Goal: Find specific page/section: Find specific page/section

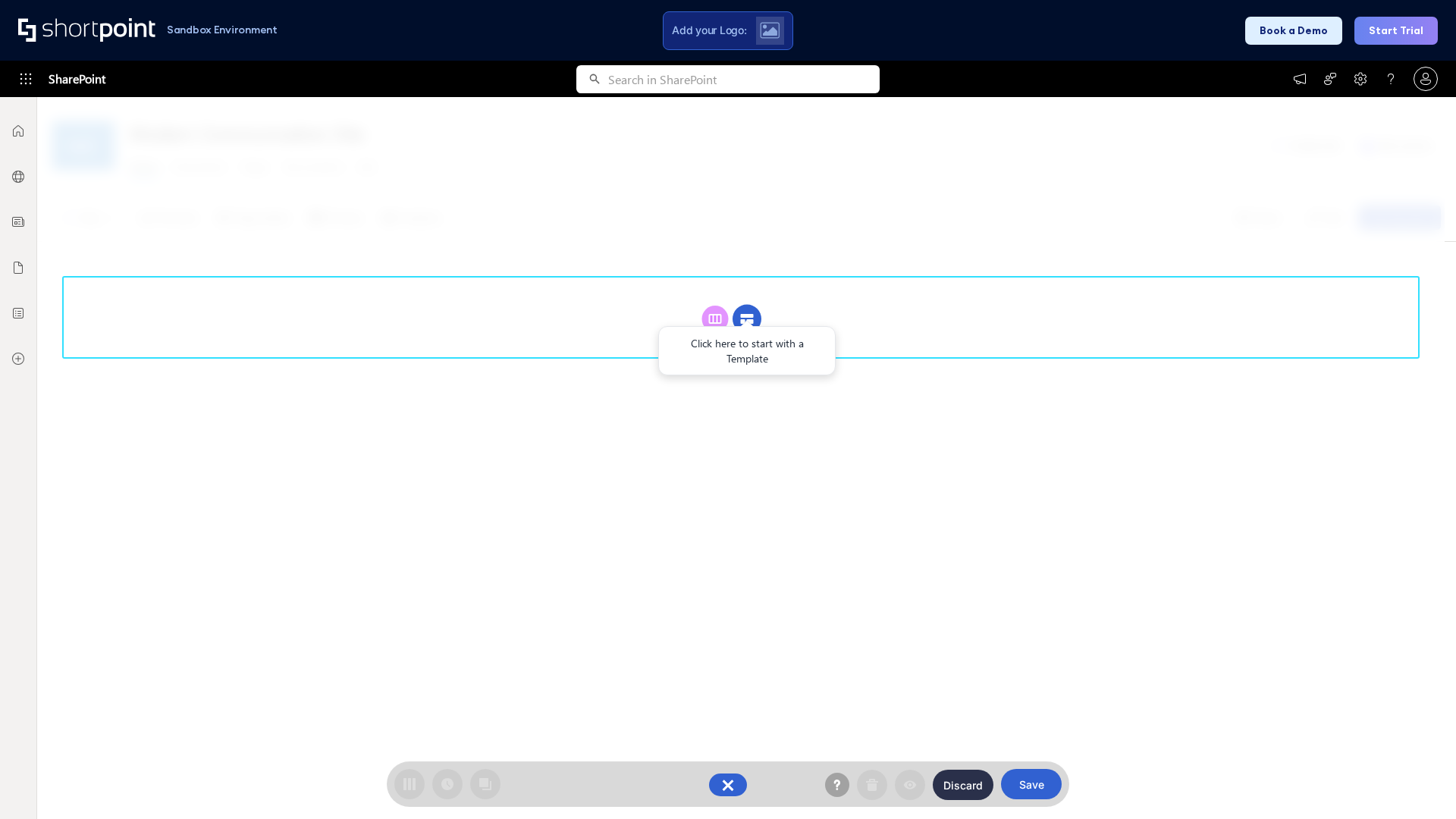
click at [747, 305] on circle at bounding box center [747, 319] width 29 height 29
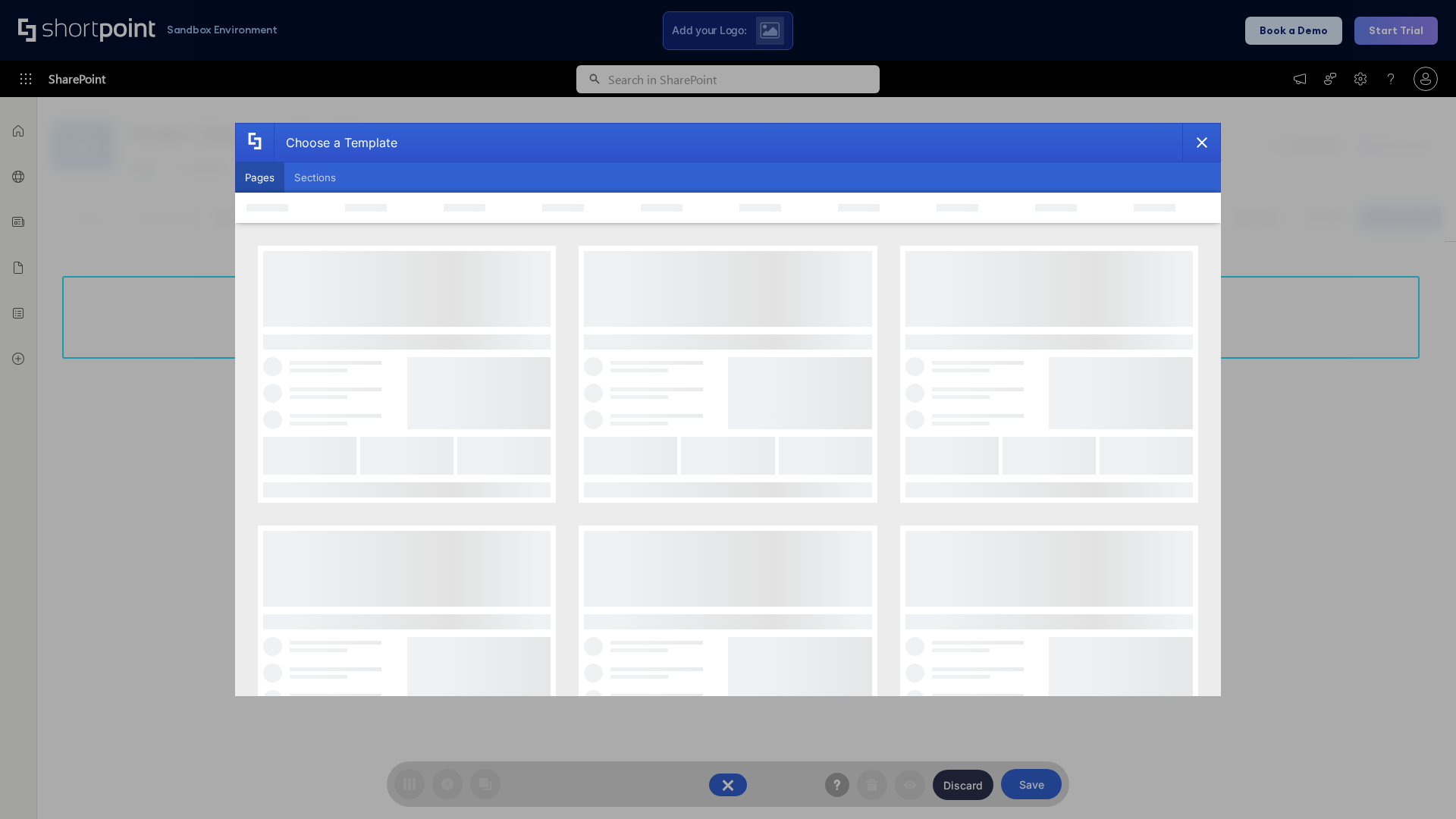
scroll to position [208, 0]
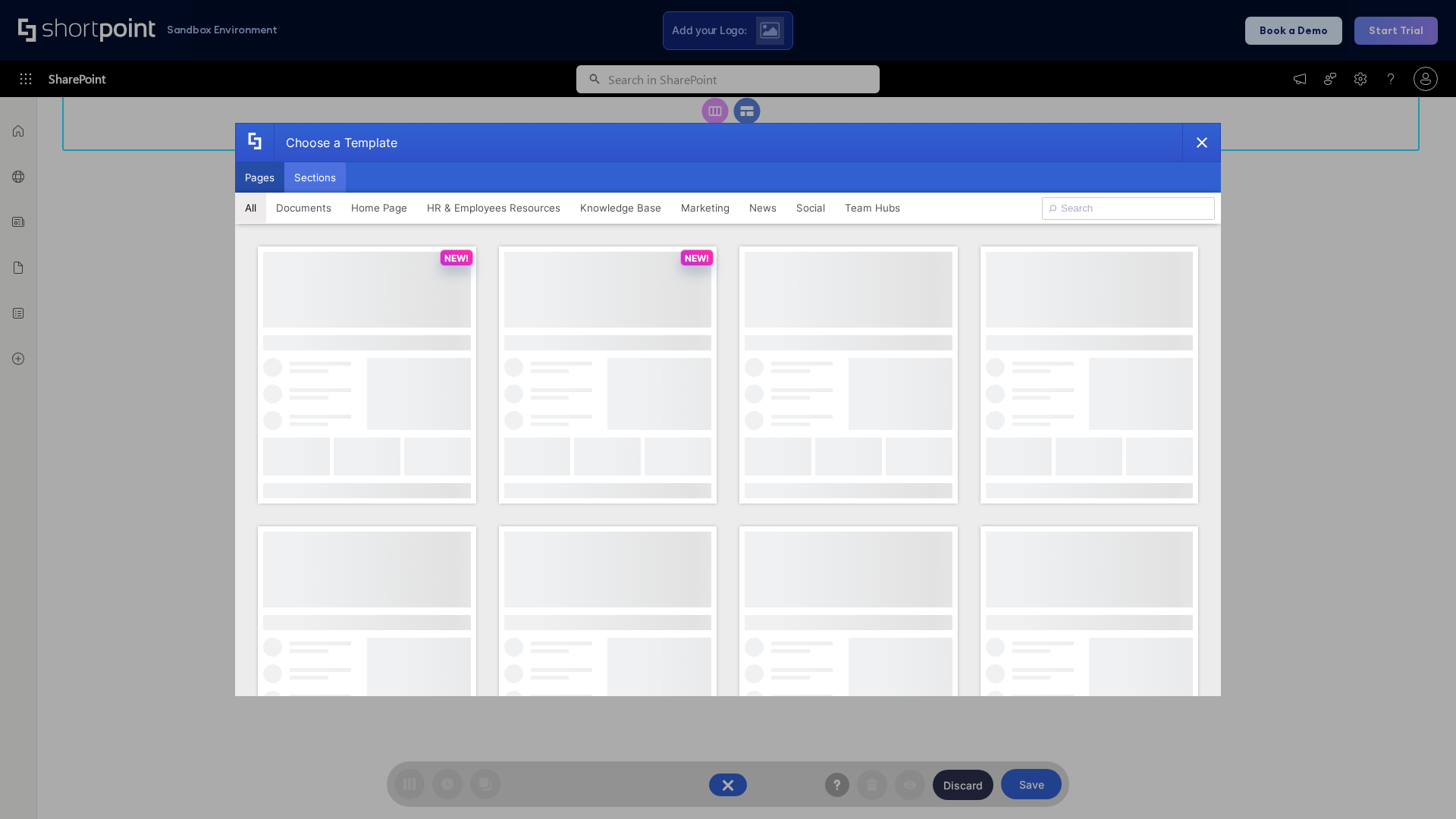
click at [315, 177] on button "Sections" at bounding box center [315, 177] width 62 height 30
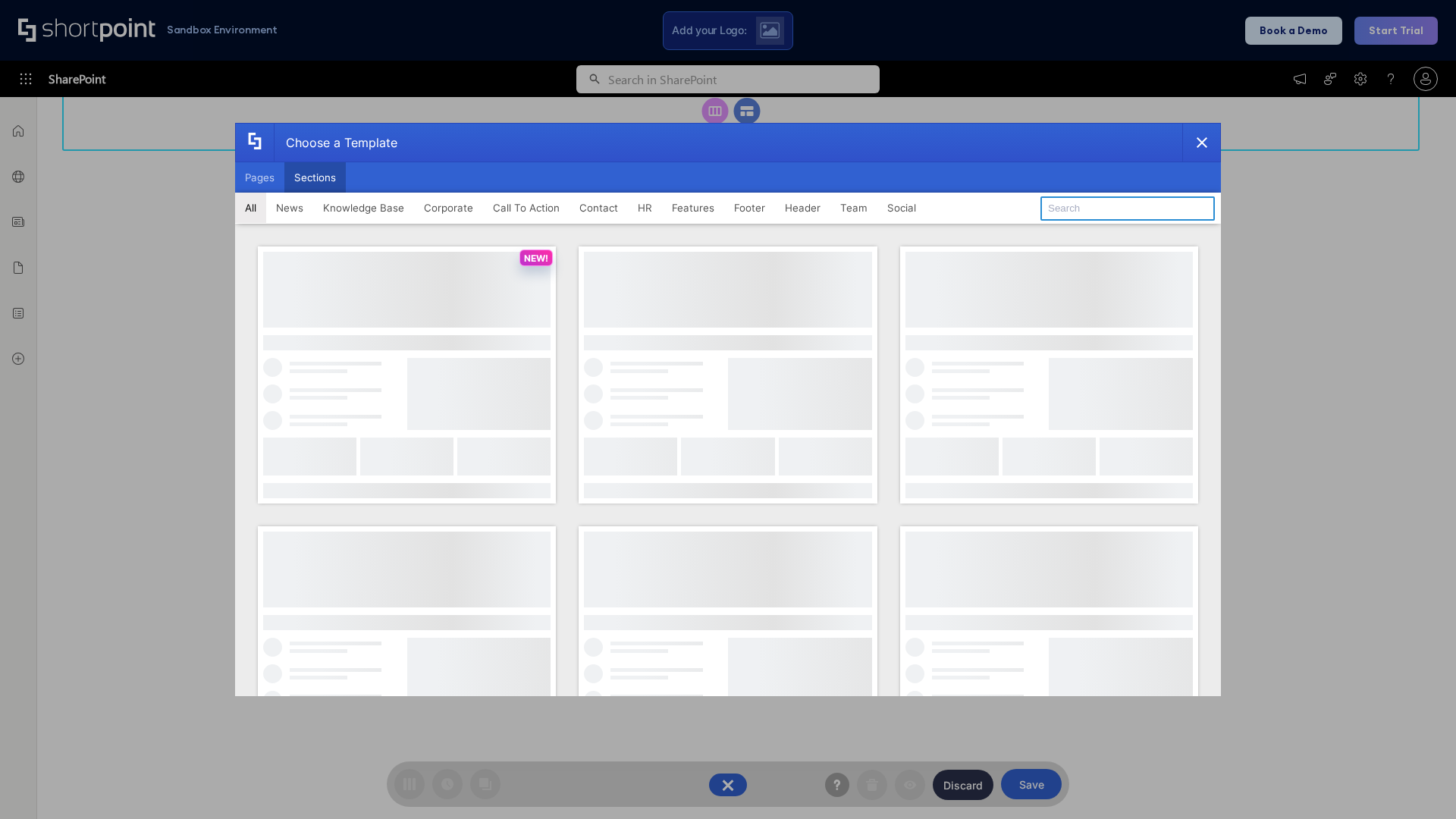
type input "FAQ 2"
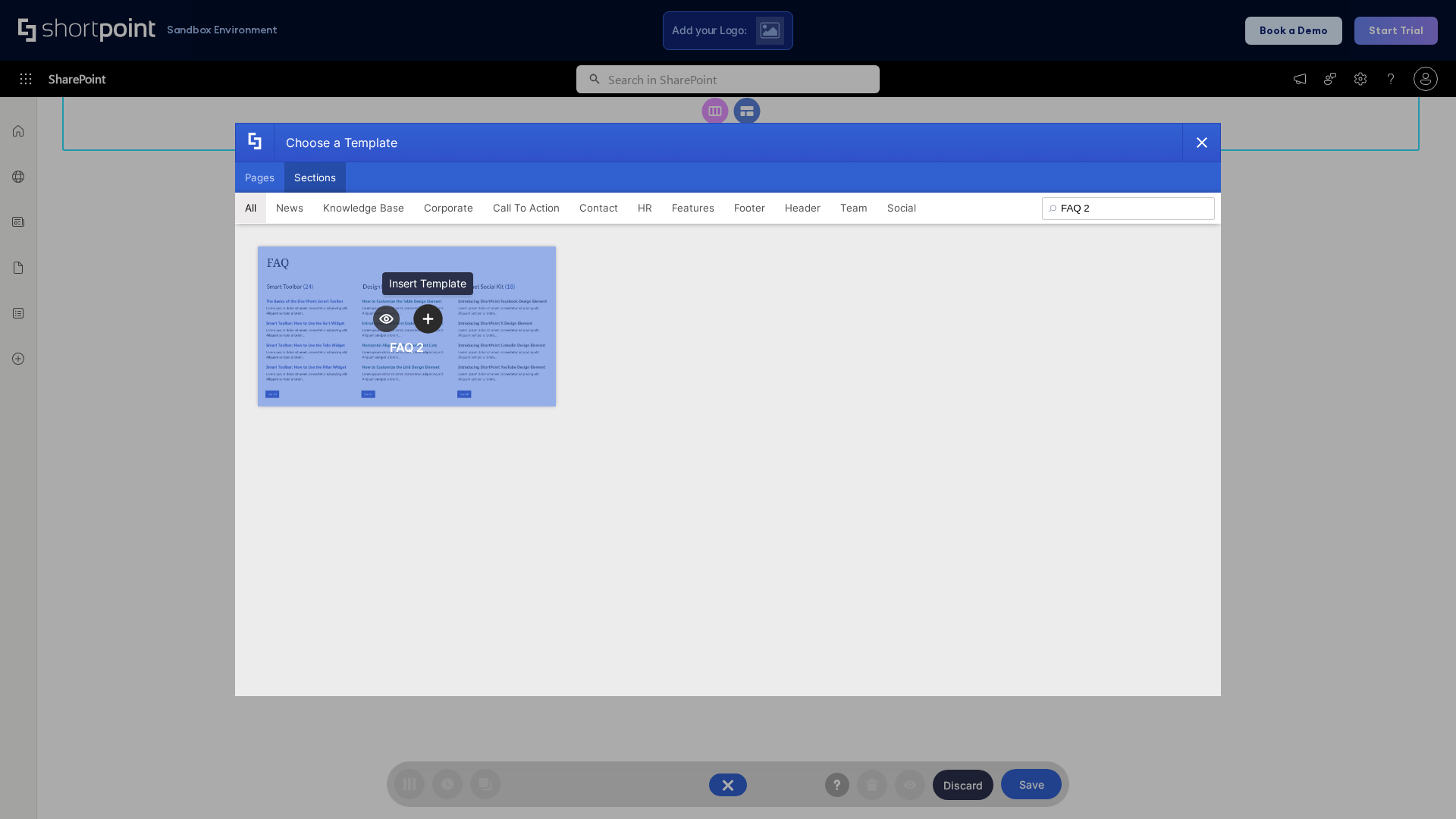
click at [428, 319] on icon "template selector" at bounding box center [428, 319] width 11 height 11
